Goal: Task Accomplishment & Management: Use online tool/utility

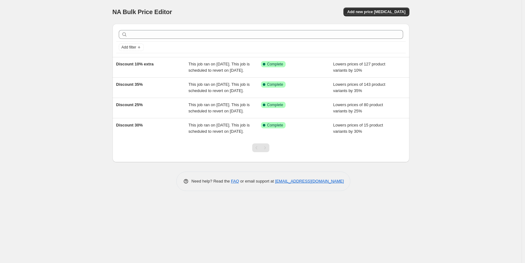
click at [193, 93] on span "This job ran on [DATE]. This job is scheduled to revert on [DATE]." at bounding box center [218, 87] width 61 height 11
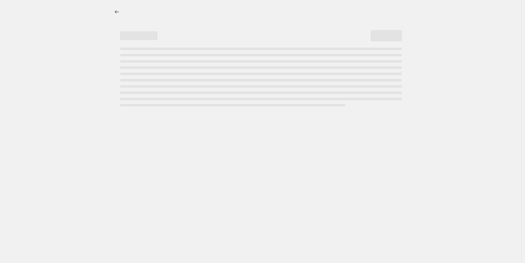
select select "percentage"
select select "collection"
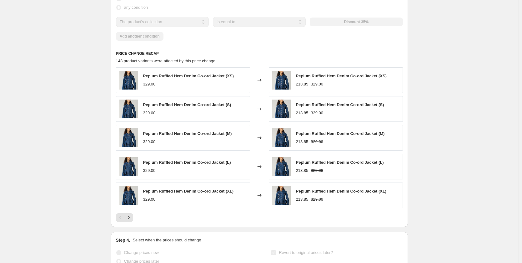
scroll to position [432, 0]
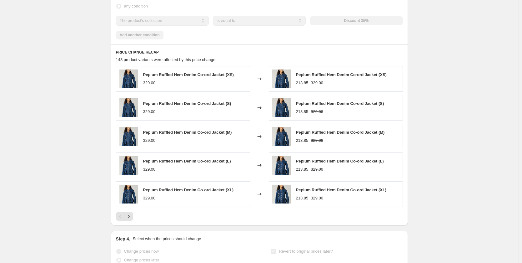
click at [132, 219] on icon "Next" at bounding box center [129, 216] width 6 height 6
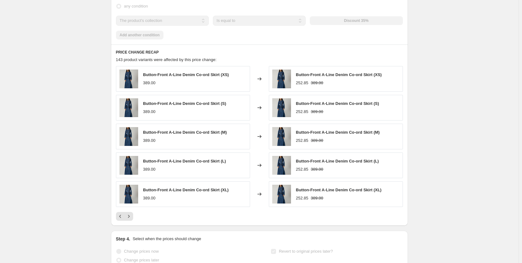
click at [132, 219] on icon "Next" at bounding box center [129, 216] width 6 height 6
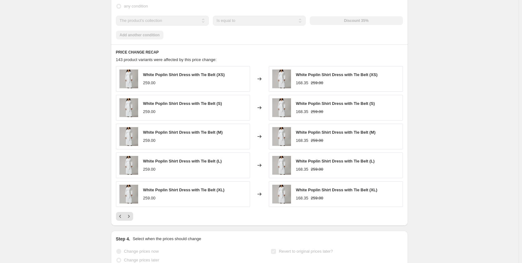
click at [132, 219] on icon "Next" at bounding box center [129, 216] width 6 height 6
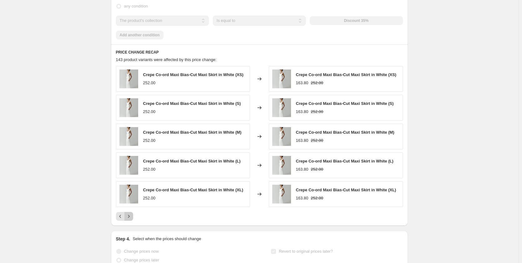
click at [132, 219] on icon "Next" at bounding box center [129, 216] width 6 height 6
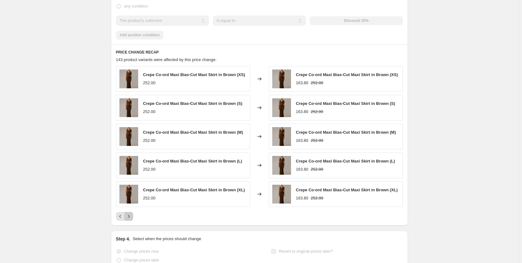
click at [132, 219] on icon "Next" at bounding box center [129, 216] width 6 height 6
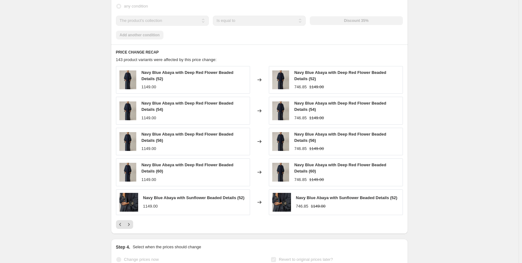
click at [132, 223] on div "Navy Blue Abaya with Deep Red Flower Beaded Details (52) 1149.00 Changed to Nav…" at bounding box center [259, 147] width 287 height 163
click at [132, 227] on icon "Next" at bounding box center [129, 224] width 6 height 6
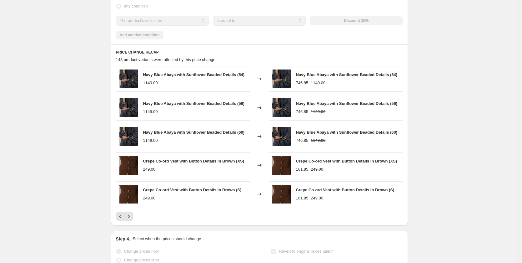
click at [132, 225] on div "PRICE CHANGE RECAP 143 product variants were affected by this price change: Nav…" at bounding box center [259, 134] width 297 height 181
click at [132, 219] on icon "Next" at bounding box center [129, 216] width 6 height 6
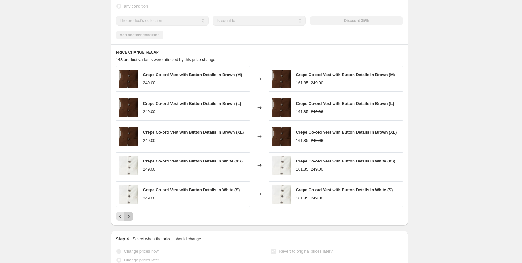
click at [132, 219] on icon "Next" at bounding box center [129, 216] width 6 height 6
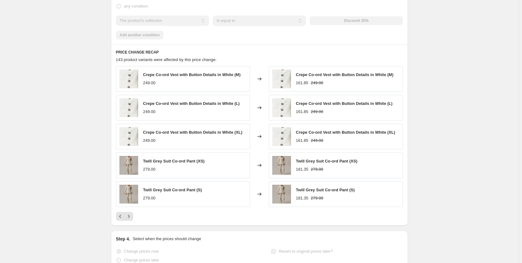
click at [132, 219] on icon "Next" at bounding box center [129, 216] width 6 height 6
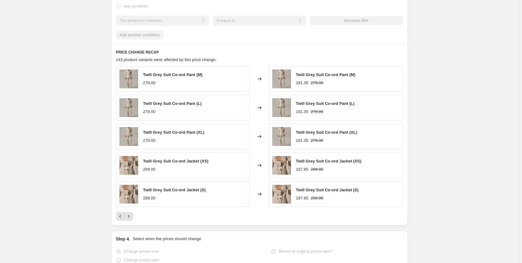
click at [132, 219] on icon "Next" at bounding box center [129, 216] width 6 height 6
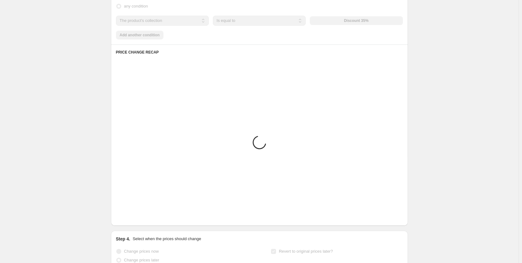
click at [132, 219] on icon "Next" at bounding box center [129, 216] width 6 height 6
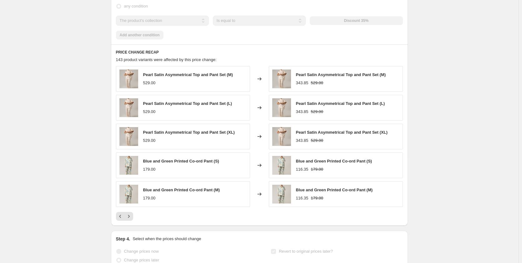
click at [132, 219] on icon "Next" at bounding box center [129, 216] width 6 height 6
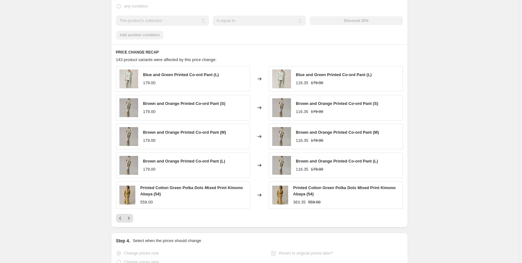
click at [132, 221] on icon "Next" at bounding box center [129, 218] width 6 height 6
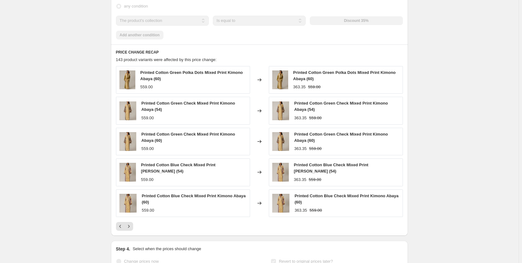
click at [132, 223] on div "Printed Cotton Green Polka Dots Mixed Print Kimono Abaya (60) 559.00 Changed to…" at bounding box center [259, 148] width 287 height 164
click at [130, 229] on icon "Next" at bounding box center [129, 226] width 6 height 6
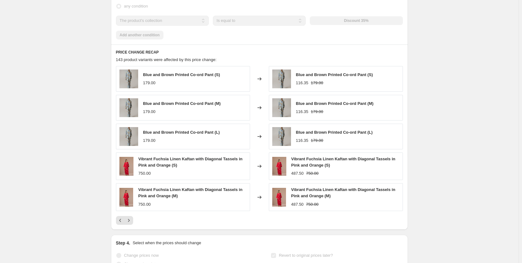
click at [129, 221] on icon "Next" at bounding box center [129, 219] width 2 height 3
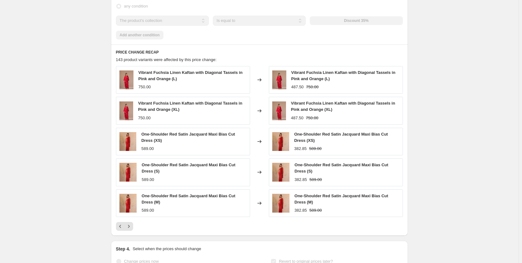
click at [130, 227] on div "Vibrant Fuchsia Linen Kaftan with Diagonal Tassels in Pink and Orange (L) 750.0…" at bounding box center [259, 148] width 287 height 164
click at [131, 229] on icon "Next" at bounding box center [129, 226] width 6 height 6
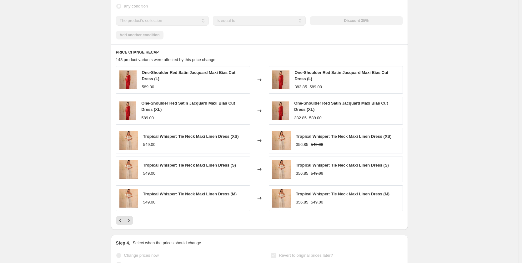
click at [131, 224] on button "Next" at bounding box center [128, 220] width 9 height 9
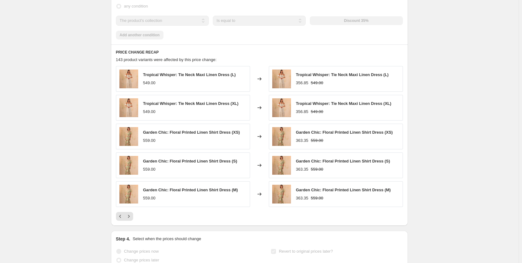
click at [131, 225] on div "PRICE CHANGE RECAP 143 product variants were affected by this price change: Tro…" at bounding box center [259, 134] width 297 height 181
click at [132, 219] on icon "Next" at bounding box center [129, 216] width 6 height 6
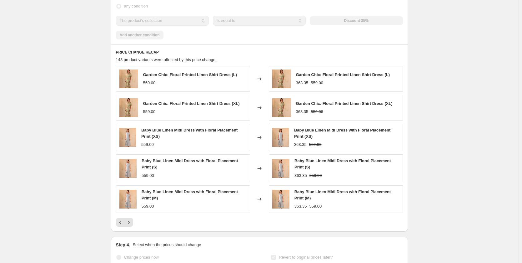
click at [133, 224] on button "Next" at bounding box center [128, 222] width 9 height 9
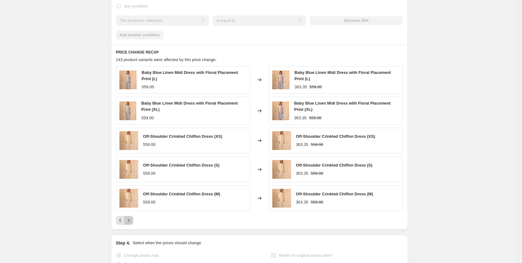
click at [132, 223] on icon "Next" at bounding box center [129, 220] width 6 height 6
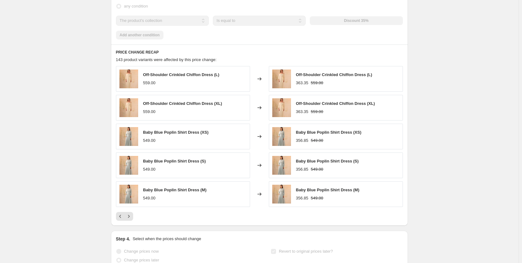
click at [132, 219] on icon "Next" at bounding box center [129, 216] width 6 height 6
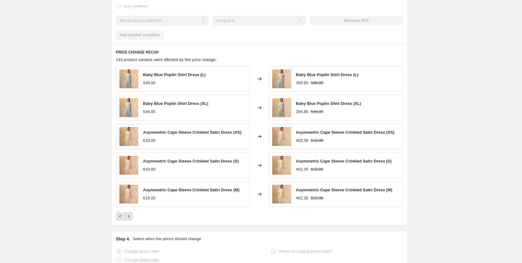
click at [132, 219] on icon "Next" at bounding box center [129, 216] width 6 height 6
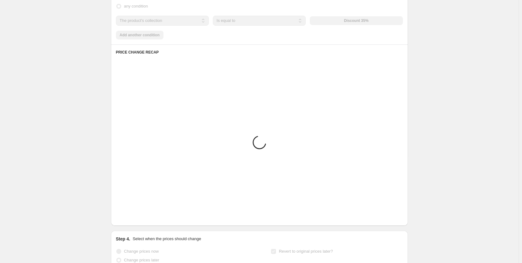
click at [132, 219] on icon "Next" at bounding box center [129, 216] width 6 height 6
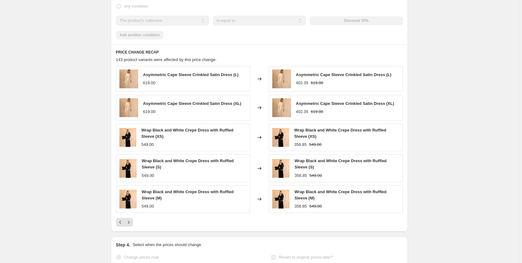
click at [133, 224] on button "Next" at bounding box center [128, 222] width 9 height 9
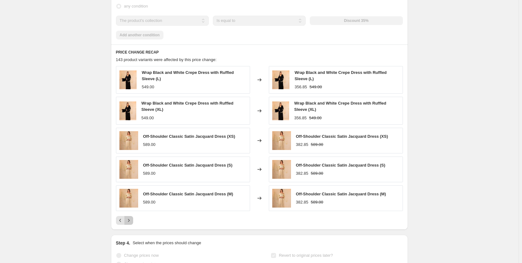
click at [132, 223] on icon "Next" at bounding box center [129, 220] width 6 height 6
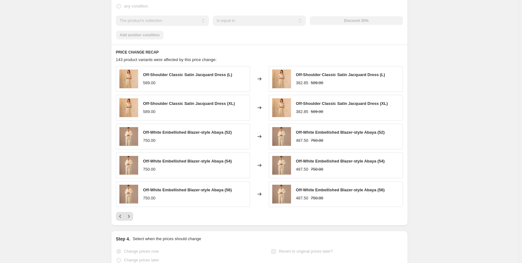
click at [132, 219] on icon "Next" at bounding box center [129, 216] width 6 height 6
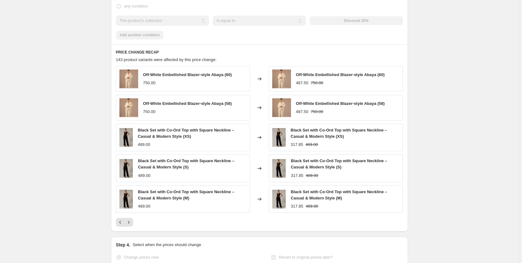
click at [133, 224] on button "Next" at bounding box center [128, 222] width 9 height 9
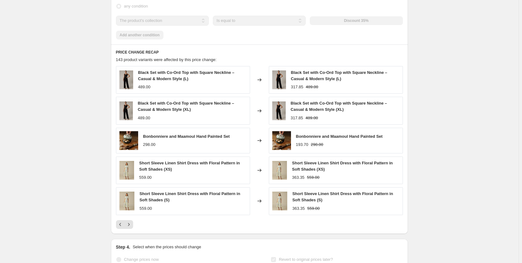
click at [133, 224] on div "Black Set with Co-Ord Top with Square Neckline – Casual & Modern Style (L) 489.…" at bounding box center [259, 147] width 287 height 163
click at [129, 227] on icon "Next" at bounding box center [129, 224] width 6 height 6
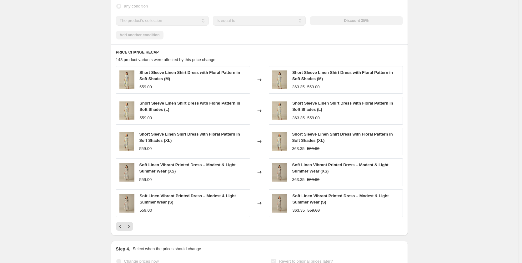
click at [129, 229] on icon "Next" at bounding box center [129, 226] width 6 height 6
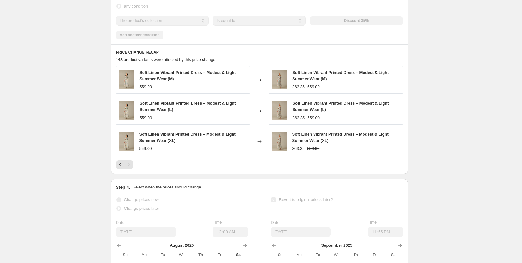
click at [129, 225] on div "Date" at bounding box center [146, 222] width 60 height 6
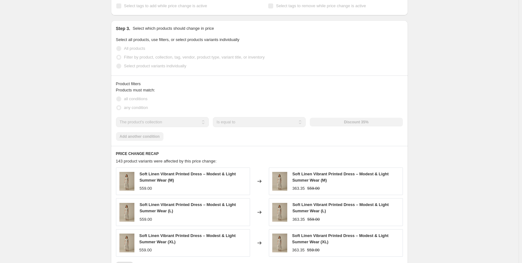
scroll to position [333, 0]
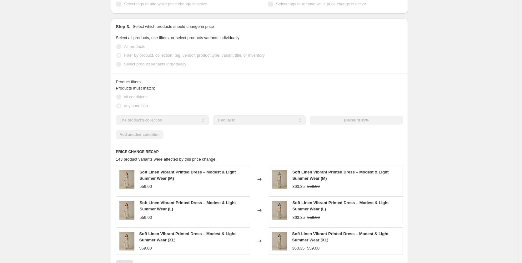
click at [194, 120] on div "Products must match: all conditions any condition The product The product's col…" at bounding box center [259, 112] width 287 height 54
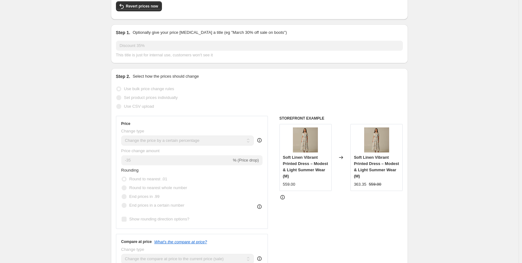
scroll to position [0, 0]
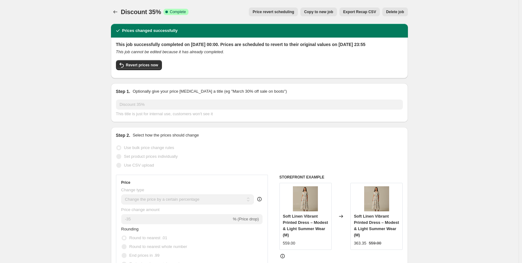
click at [330, 12] on span "Copy to new job" at bounding box center [318, 11] width 29 height 5
select select "percentage"
select select "collection"
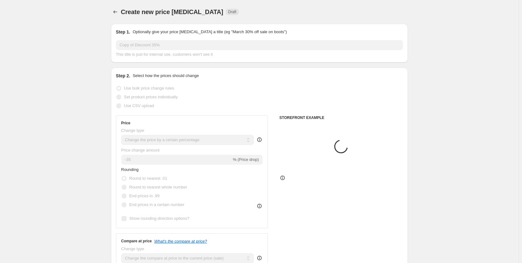
click at [329, 13] on div "Create new price [MEDICAL_DATA] Draft" at bounding box center [259, 12] width 297 height 9
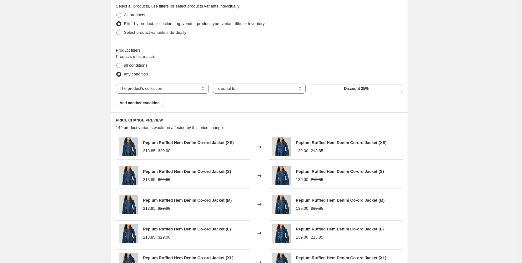
scroll to position [303, 0]
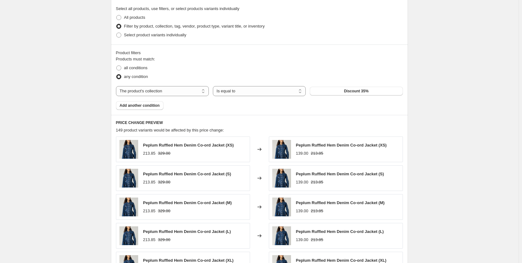
click at [375, 95] on button "Discount 35%" at bounding box center [356, 91] width 93 height 9
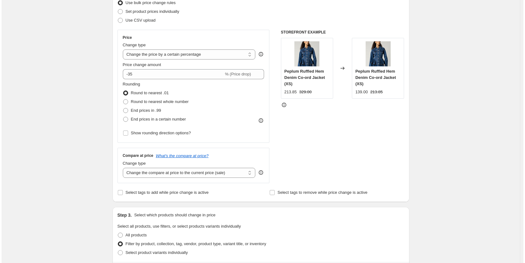
scroll to position [0, 0]
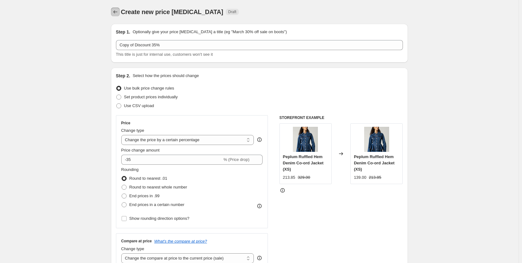
drag, startPoint x: 113, startPoint y: 15, endPoint x: 101, endPoint y: 13, distance: 11.8
click at [114, 11] on icon "Price change jobs" at bounding box center [115, 12] width 6 height 6
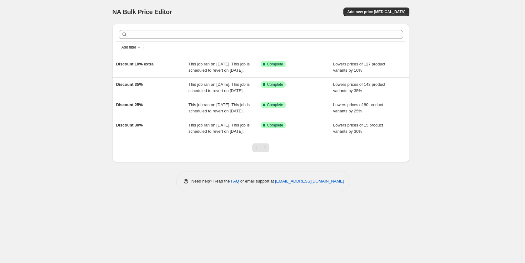
click at [397, 11] on span "Add new price [MEDICAL_DATA]" at bounding box center [376, 11] width 58 height 5
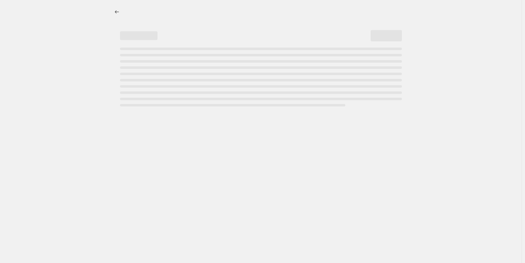
select select "percentage"
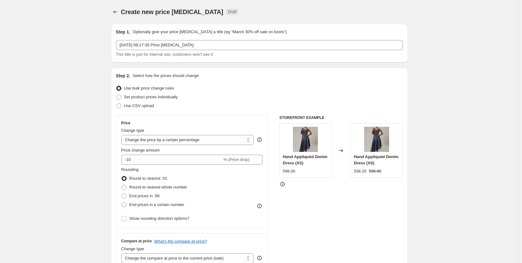
click at [178, 139] on select "Change the price to a certain amount Change the price by a certain amount Chang…" at bounding box center [187, 140] width 133 height 10
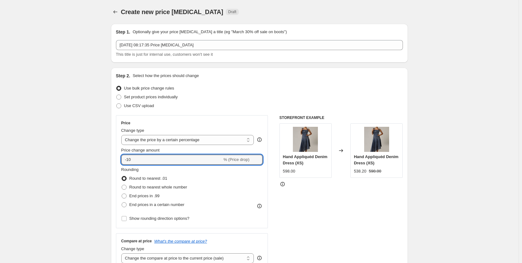
click at [213, 164] on input "-10" at bounding box center [171, 159] width 101 height 10
type input "-1"
type input "-35"
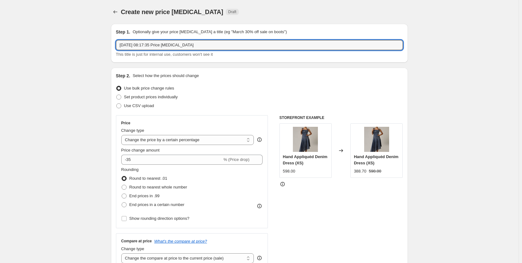
click at [286, 48] on input "30 Aug 2025, 08:17:35 Price change job" at bounding box center [259, 45] width 287 height 10
type input "3"
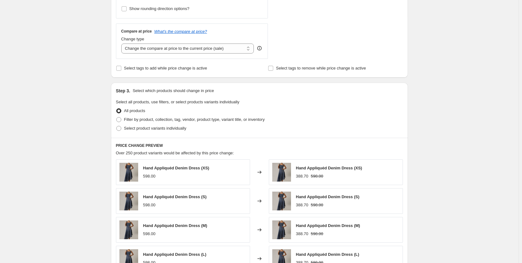
scroll to position [205, 0]
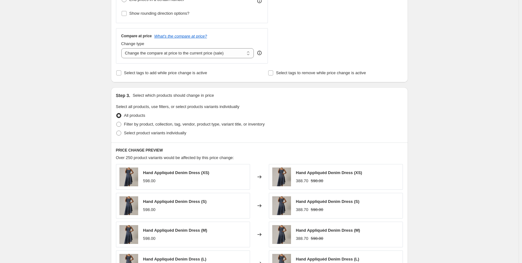
type input "printed linen dress"
click at [121, 124] on span at bounding box center [118, 124] width 5 height 5
click at [117, 122] on input "Filter by product, collection, tag, vendor, product type, variant title, or inv…" at bounding box center [116, 122] width 0 height 0
radio input "true"
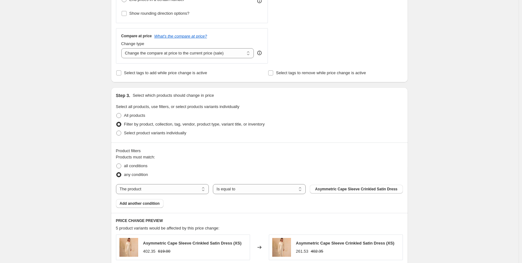
click at [329, 188] on span "Asymmetric Cape Sleeve Crinkled Satin Dress" at bounding box center [356, 188] width 82 height 5
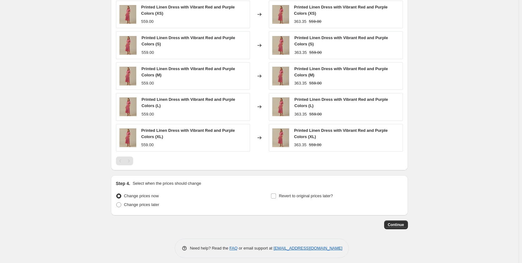
scroll to position [447, 0]
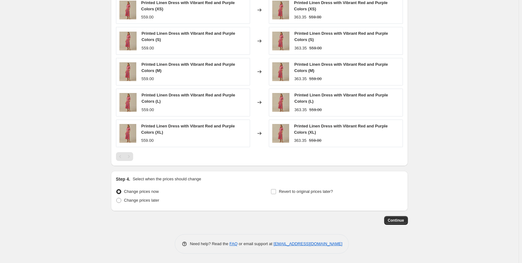
click at [287, 191] on span "Revert to original prices later?" at bounding box center [306, 191] width 54 height 5
click at [276, 191] on input "Revert to original prices later?" at bounding box center [273, 191] width 5 height 5
checkbox input "true"
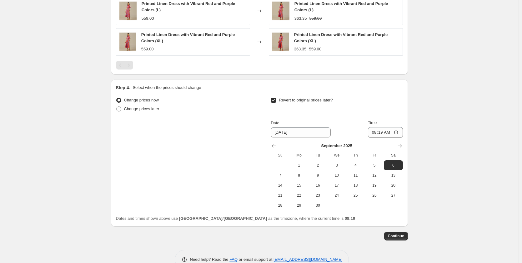
scroll to position [539, 0]
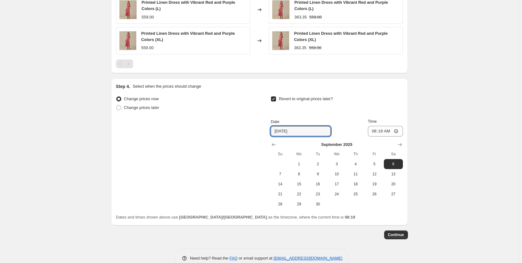
click at [298, 129] on input "9/6/2025" at bounding box center [301, 131] width 60 height 10
click at [367, 201] on td at bounding box center [374, 204] width 19 height 10
click at [356, 193] on span "25" at bounding box center [356, 193] width 14 height 5
type input "[DATE]"
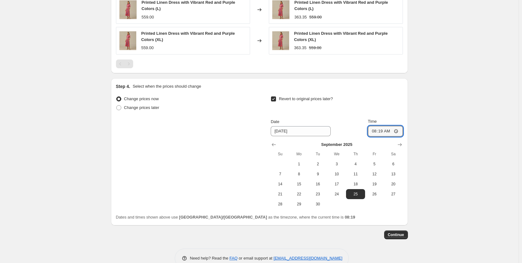
click at [384, 134] on input "08:19" at bounding box center [385, 131] width 35 height 11
type input "23:55"
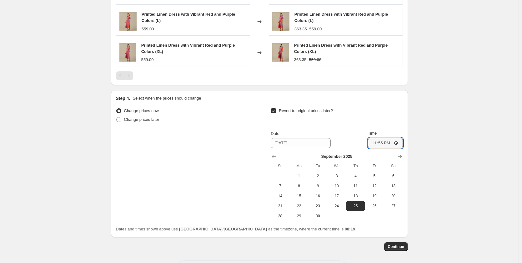
scroll to position [514, 0]
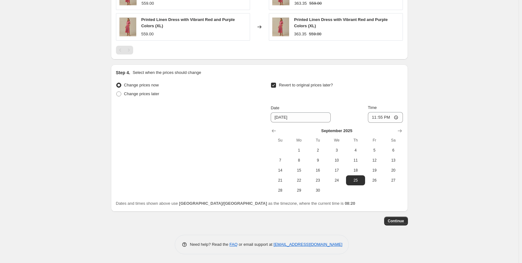
scroll to position [554, 0]
click at [399, 219] on span "Continue" at bounding box center [396, 220] width 16 height 5
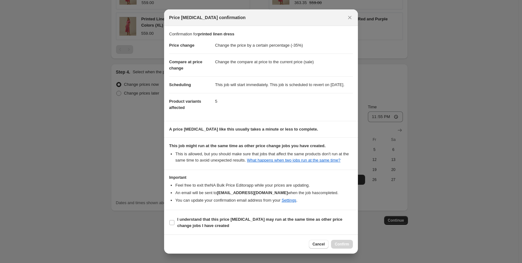
click at [398, 219] on div at bounding box center [261, 131] width 522 height 263
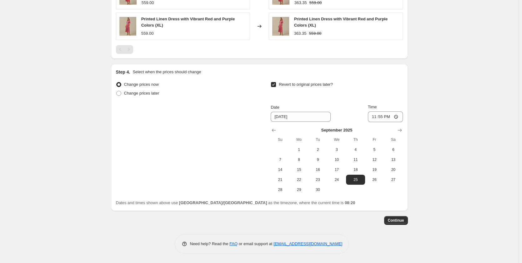
click at [399, 220] on span "Continue" at bounding box center [396, 220] width 16 height 5
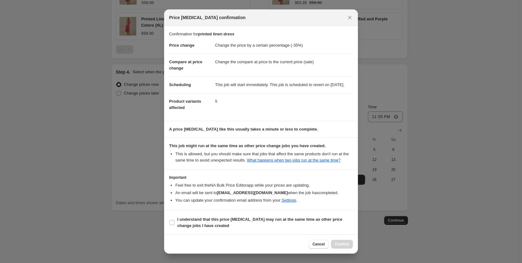
click at [180, 228] on b "I understand that this price change job may run at the same time as other price…" at bounding box center [259, 222] width 165 height 11
click at [174, 225] on input "I understand that this price change job may run at the same time as other price…" at bounding box center [171, 222] width 5 height 5
checkbox input "true"
click at [340, 247] on button "Confirm" at bounding box center [342, 243] width 22 height 9
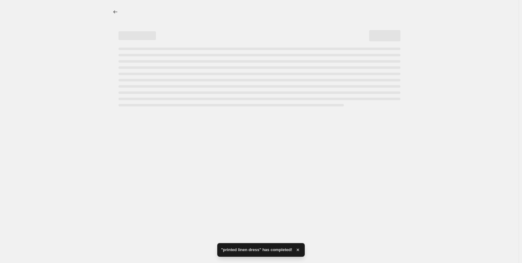
select select "percentage"
